Goal: Find specific page/section: Find specific page/section

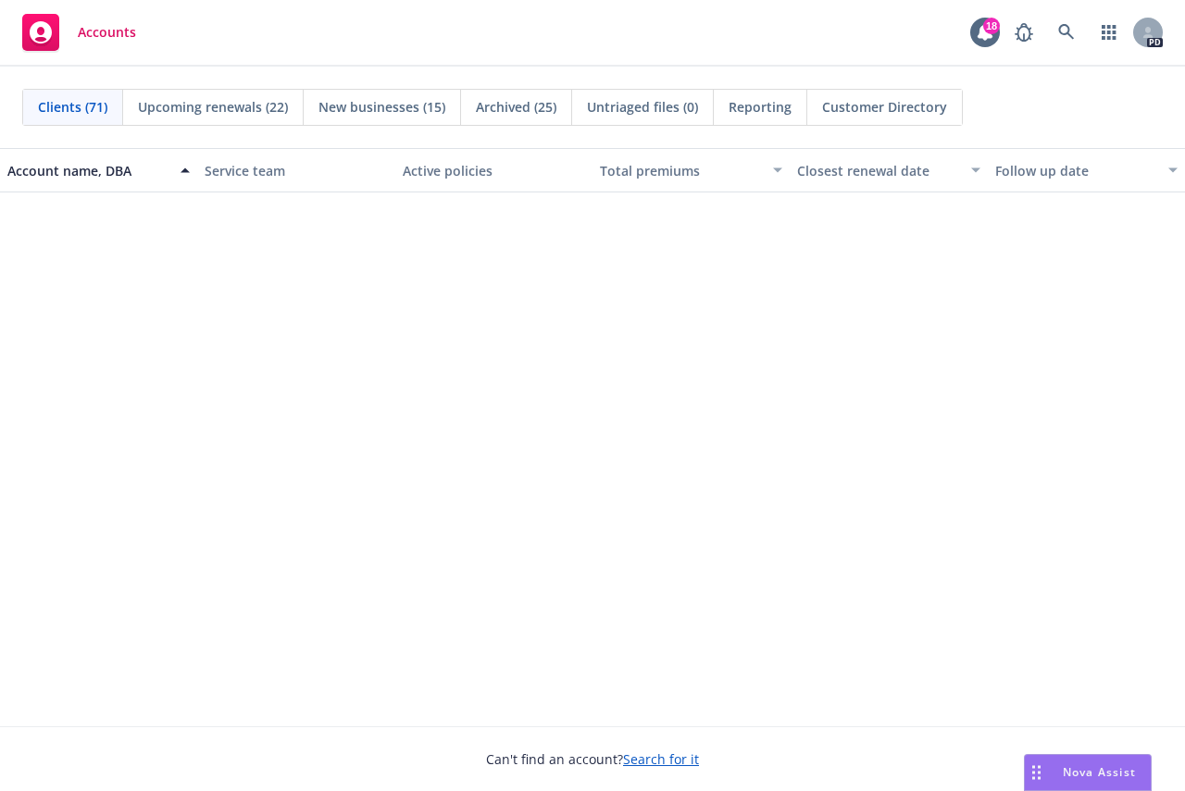
scroll to position [4443, 0]
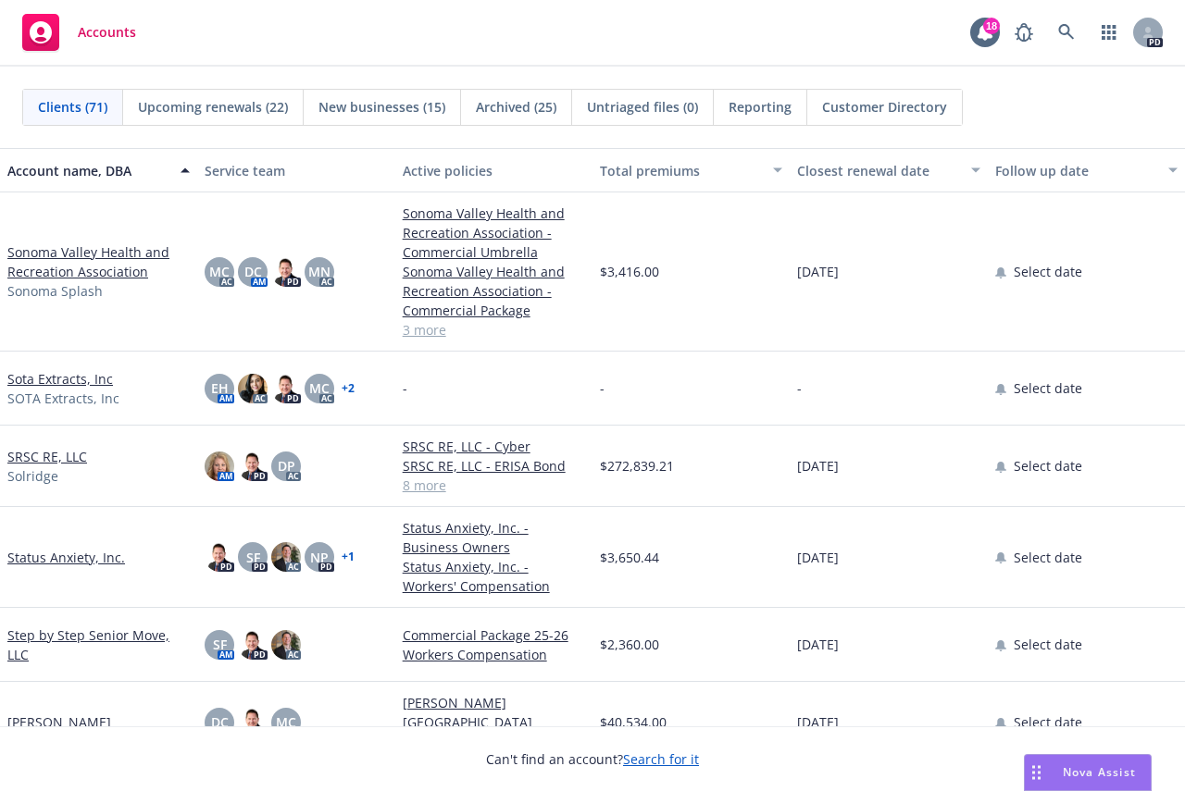
click at [33, 463] on link "SRSC RE, LLC" at bounding box center [47, 456] width 80 height 19
